Goal: Task Accomplishment & Management: Manage account settings

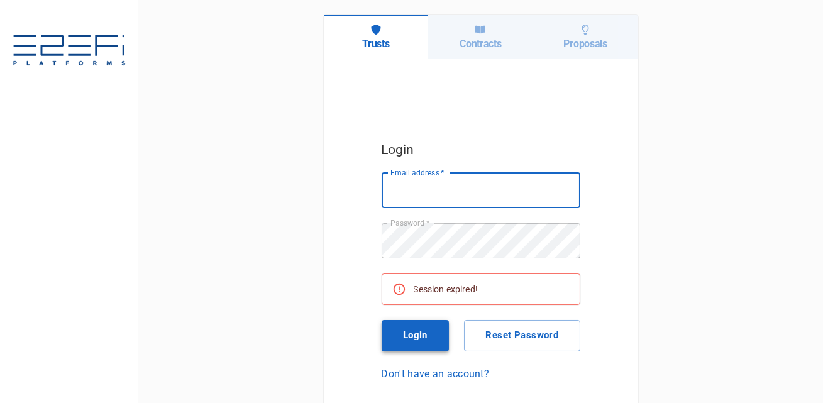
type input "[PERSON_NAME][EMAIL_ADDRESS][DOMAIN_NAME]"
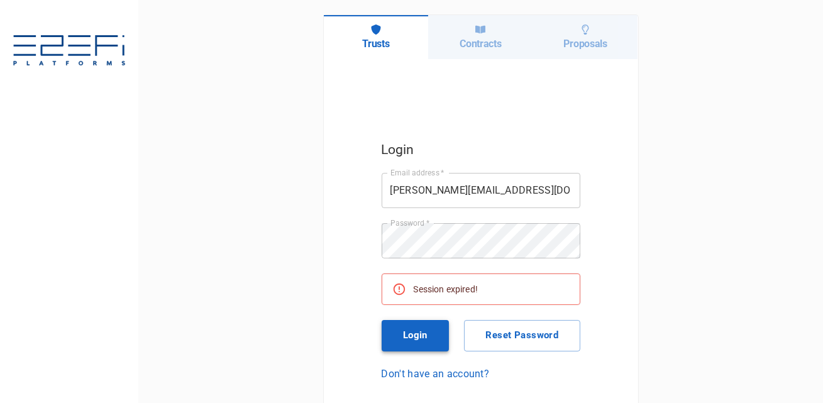
click at [414, 338] on button "Login" at bounding box center [416, 335] width 68 height 31
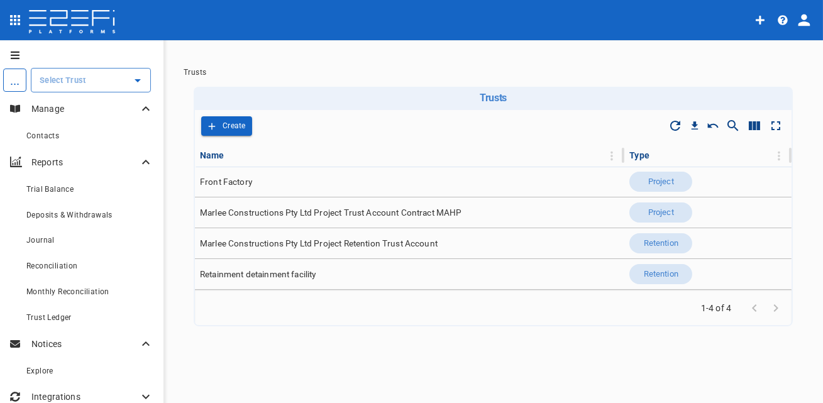
click at [117, 85] on input "text" at bounding box center [81, 80] width 90 height 13
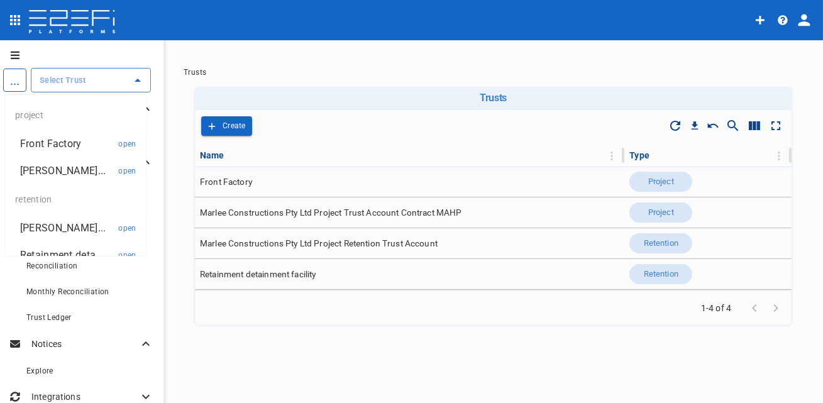
click at [80, 147] on p "Front Factory" at bounding box center [51, 143] width 62 height 14
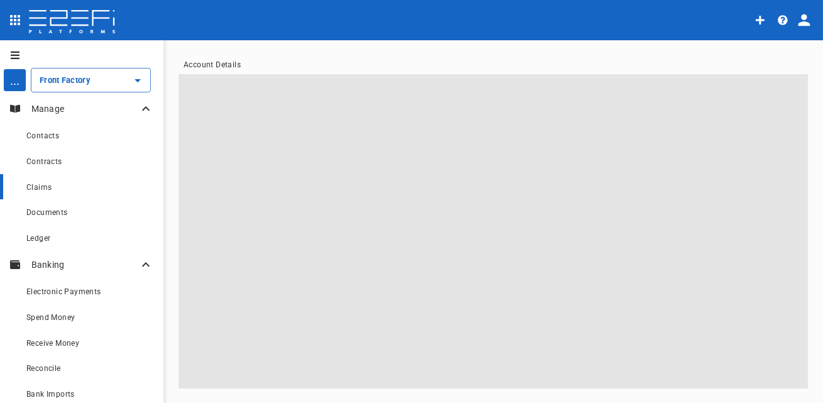
type input "Front Factory"
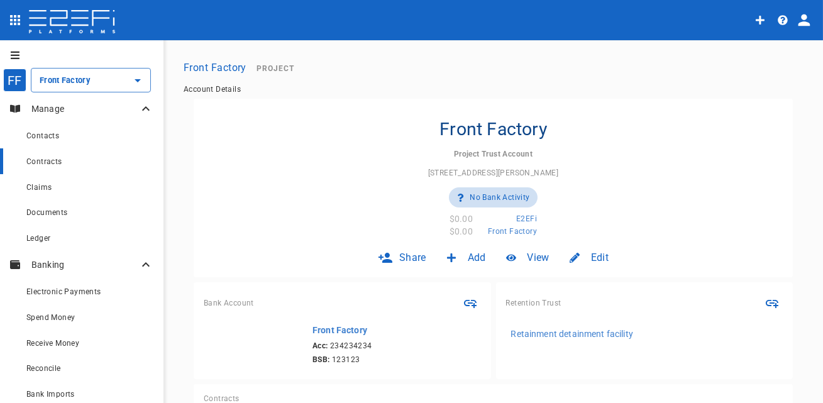
click at [87, 162] on div "Contracts" at bounding box center [89, 161] width 127 height 16
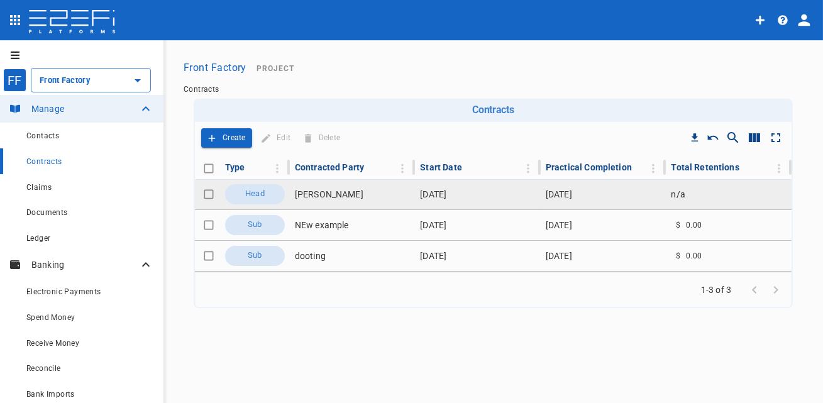
click at [333, 197] on td "[PERSON_NAME]" at bounding box center [353, 194] width 126 height 30
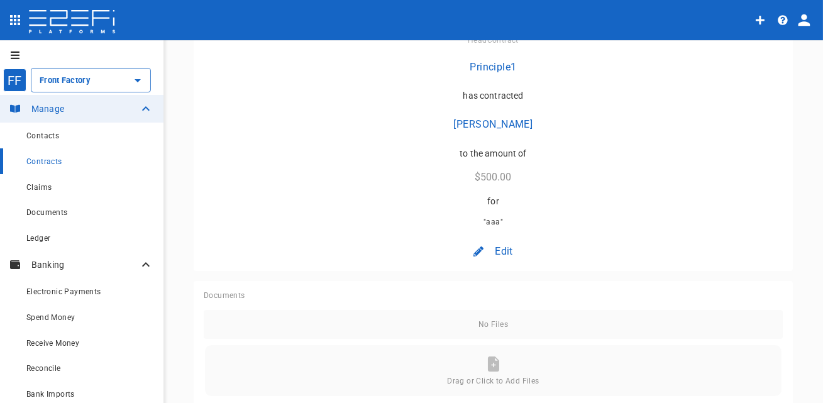
scroll to position [121, 0]
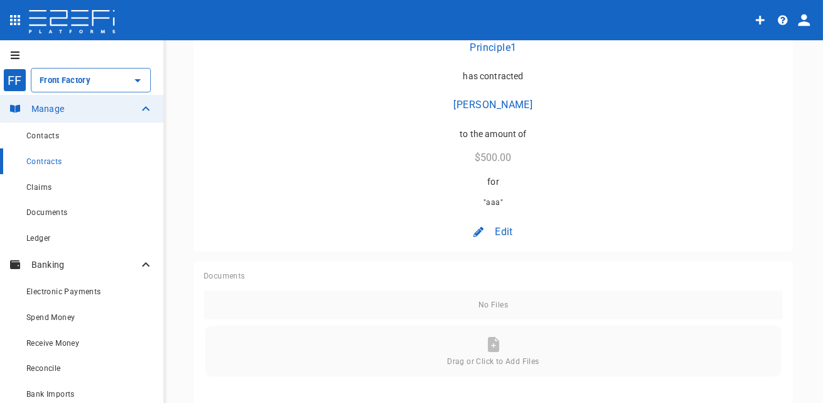
click at [495, 229] on span "Edit" at bounding box center [504, 231] width 18 height 14
click at [497, 260] on span "Contract" at bounding box center [488, 258] width 36 height 14
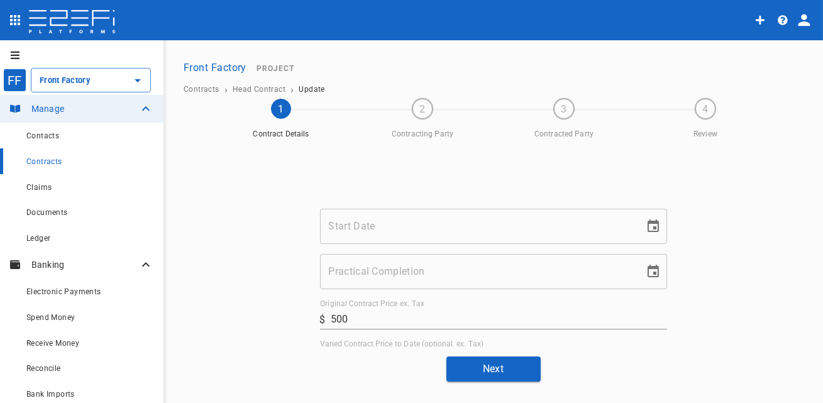
type input "[DATE]"
click at [502, 369] on button "Next" at bounding box center [493, 368] width 94 height 25
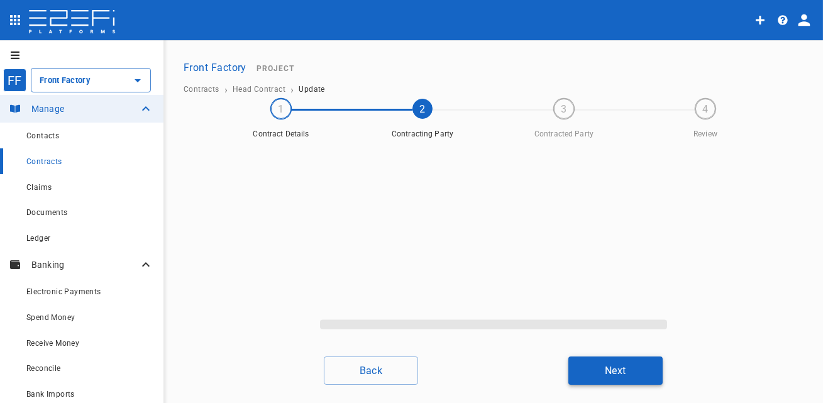
click at [588, 365] on button "Next" at bounding box center [615, 370] width 94 height 28
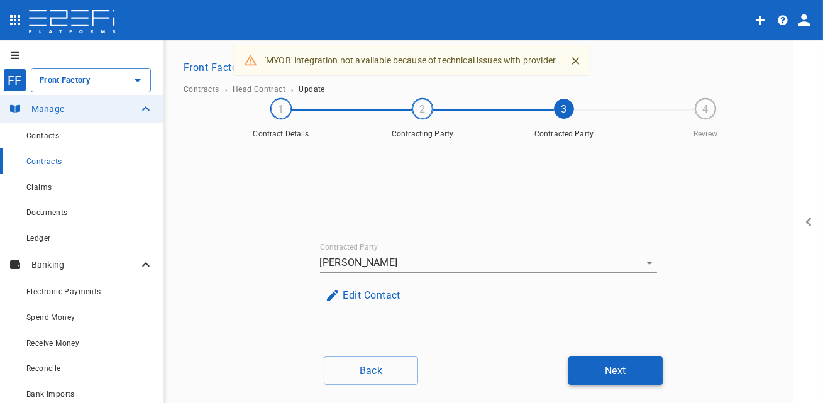
click at [610, 376] on button "Next" at bounding box center [615, 370] width 94 height 28
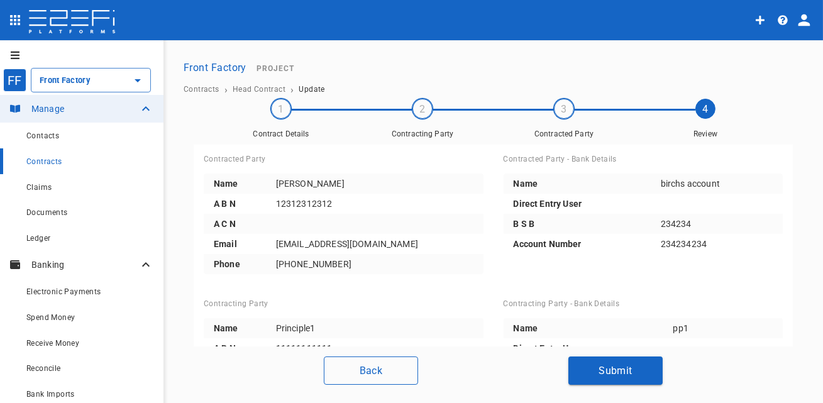
click at [358, 378] on button "Back" at bounding box center [371, 370] width 94 height 28
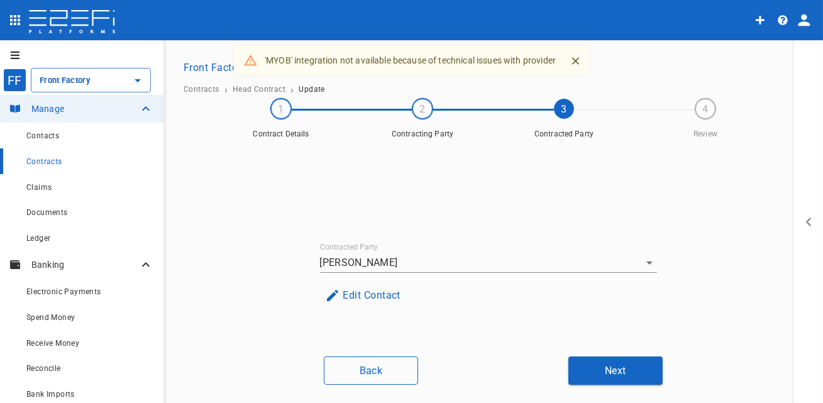
click at [373, 381] on button "Back" at bounding box center [371, 370] width 94 height 28
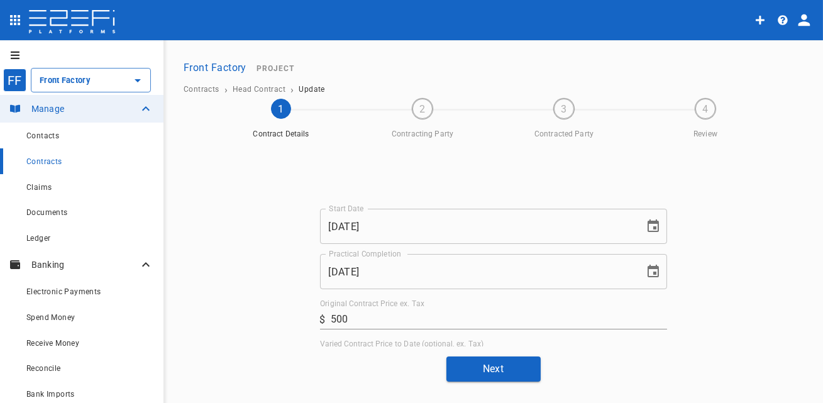
click at [373, 381] on div "FF Front Factory ​ Manage Contacts Contracts Claims Documents Ledger Banking El…" at bounding box center [411, 222] width 823 height 364
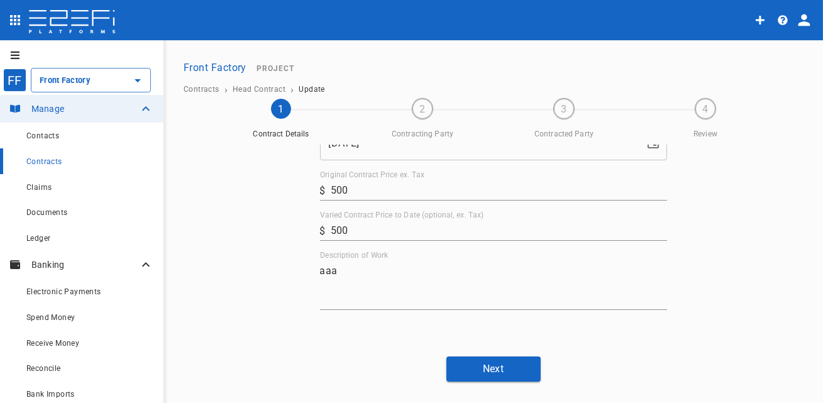
scroll to position [157, 0]
click at [471, 357] on button "Next" at bounding box center [493, 368] width 94 height 25
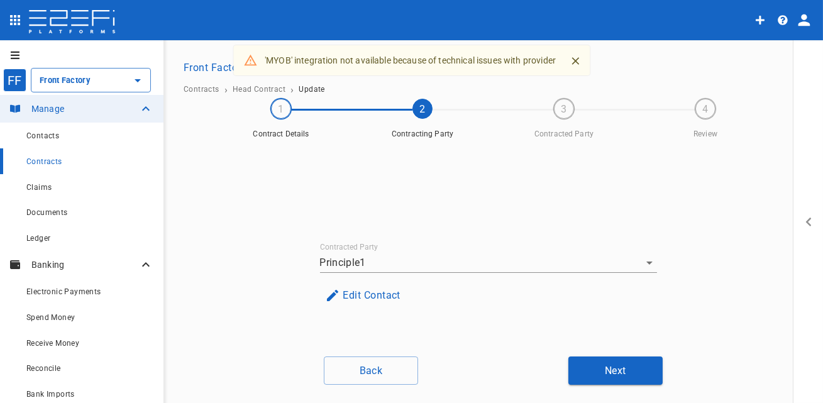
click at [493, 370] on div "Back Next" at bounding box center [492, 370] width 629 height 28
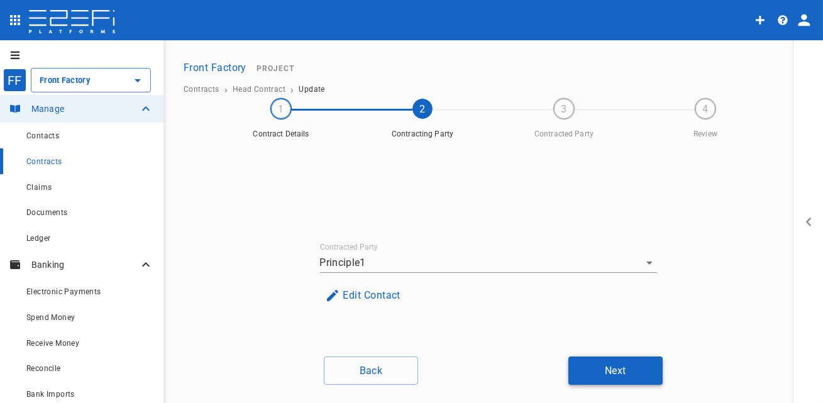
click at [577, 361] on button "Next" at bounding box center [615, 370] width 94 height 28
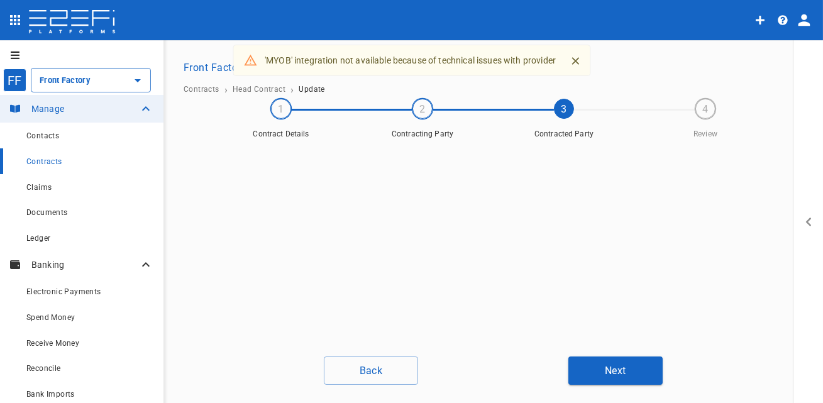
click at [570, 344] on div "'MYOB' integration not available because of technical issues with provider Cont…" at bounding box center [493, 167] width 377 height 358
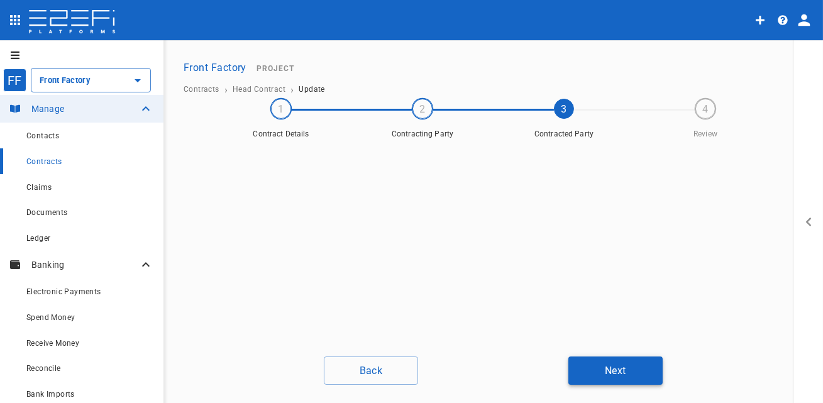
click at [593, 360] on button "Next" at bounding box center [615, 370] width 94 height 28
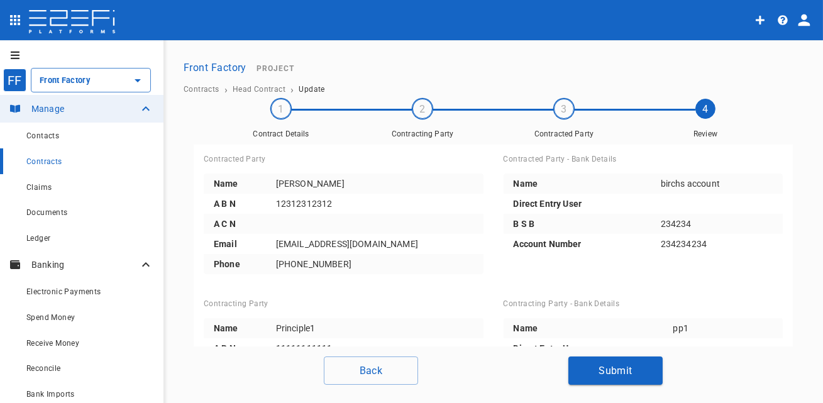
scroll to position [87, 0]
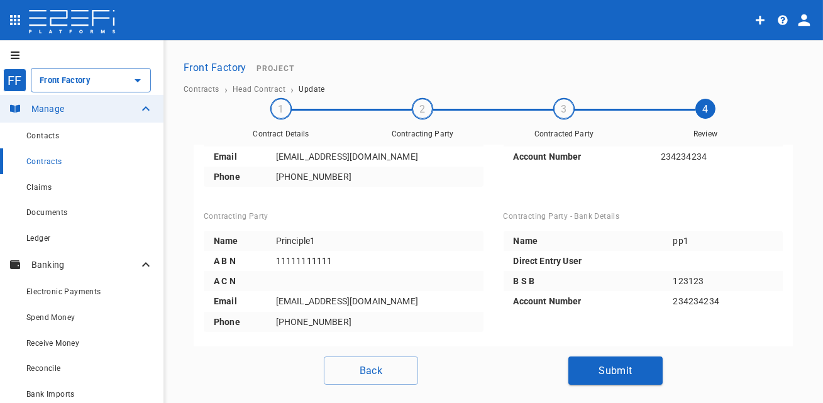
click at [66, 161] on div "Contracts" at bounding box center [89, 161] width 127 height 16
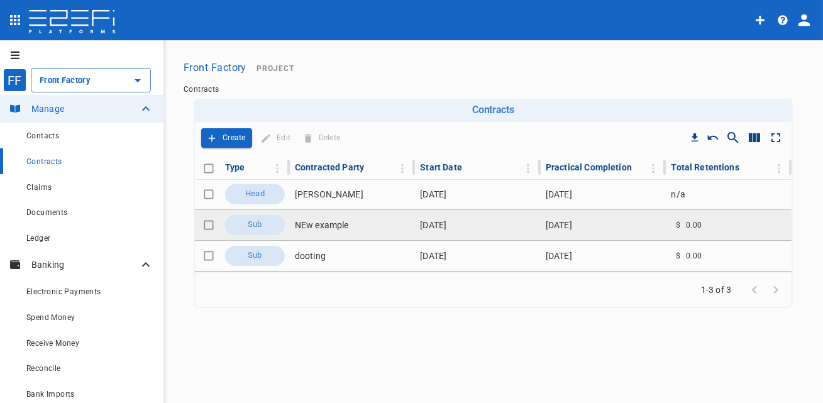
click at [373, 223] on td "NEw example" at bounding box center [353, 225] width 126 height 30
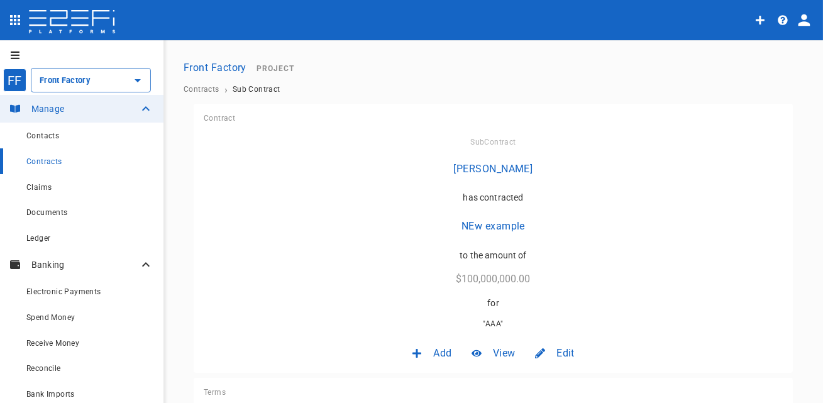
click at [546, 361] on div "Edit" at bounding box center [554, 353] width 59 height 30
click at [556, 385] on span "Contract" at bounding box center [549, 380] width 36 height 14
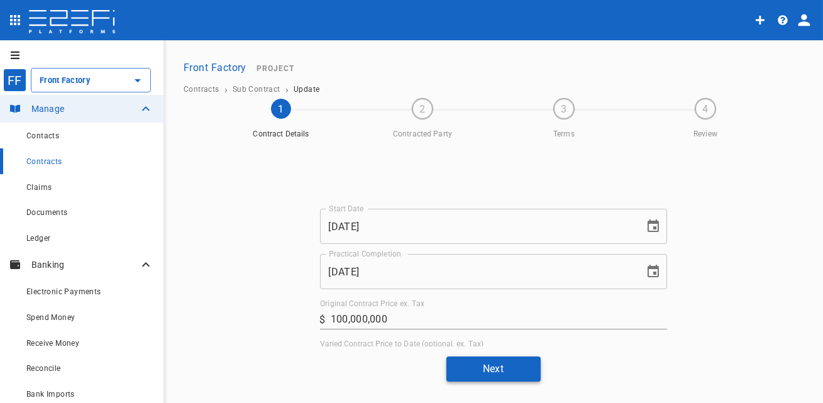
click at [510, 371] on button "Next" at bounding box center [493, 368] width 94 height 25
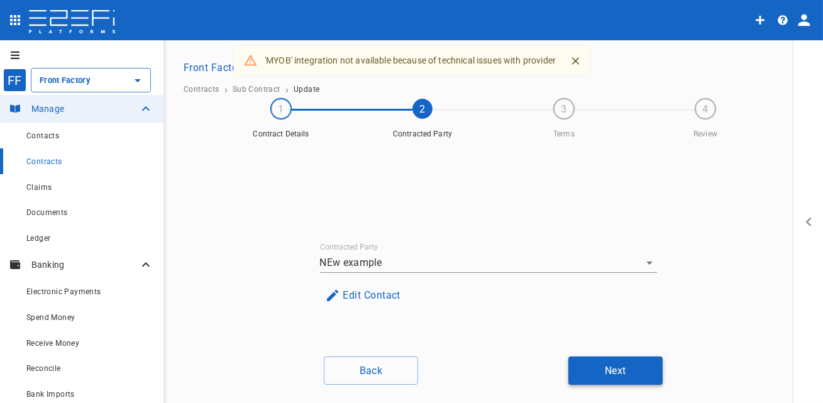
click at [607, 382] on button "Next" at bounding box center [615, 370] width 94 height 28
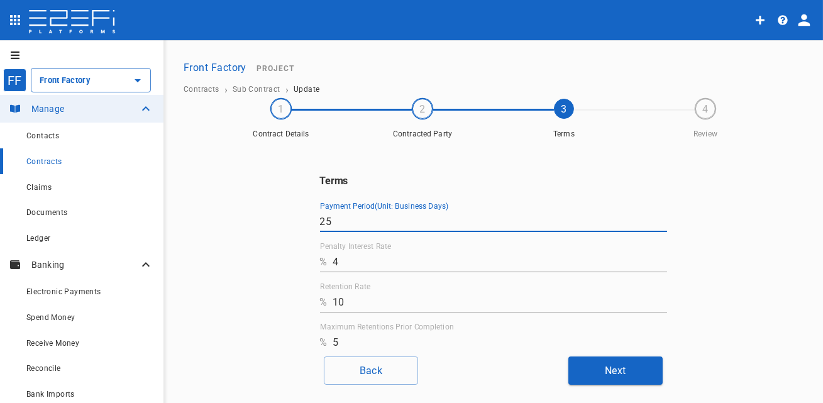
drag, startPoint x: 376, startPoint y: 216, endPoint x: 376, endPoint y: 202, distance: 13.8
click at [376, 202] on div "Payment Period(Unit: Business Days) 25" at bounding box center [493, 217] width 347 height 30
